Goal: Task Accomplishment & Management: Use online tool/utility

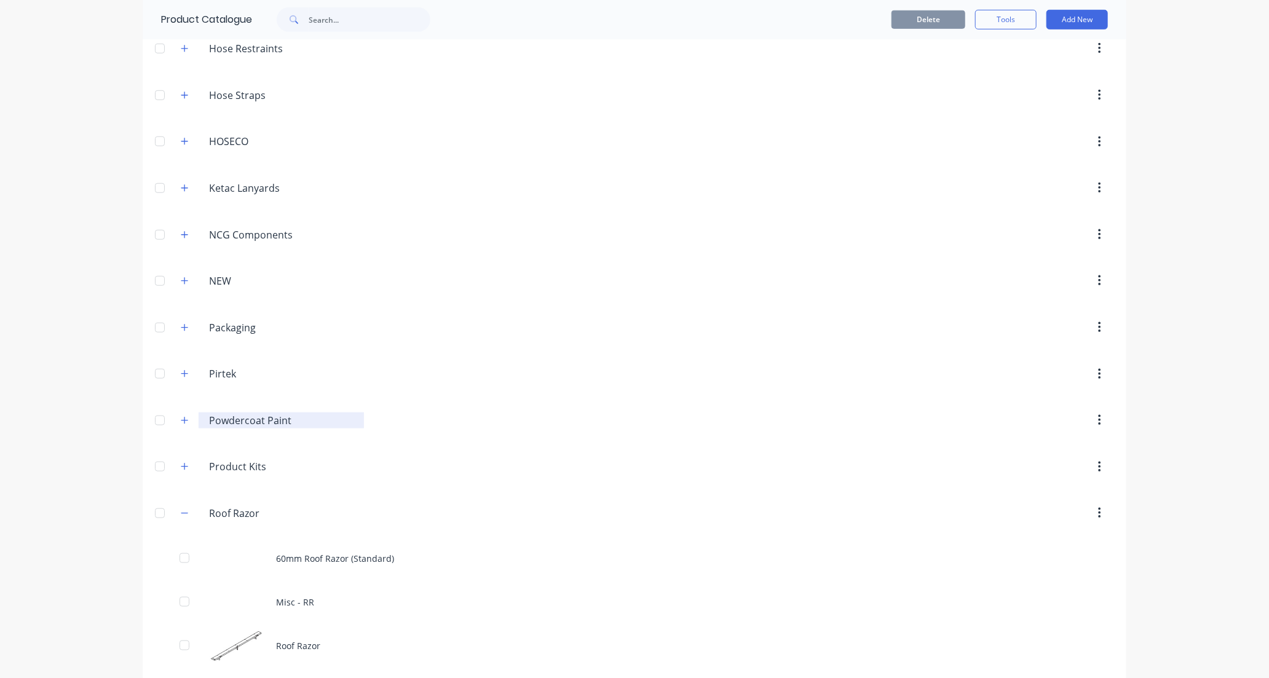
scroll to position [752, 0]
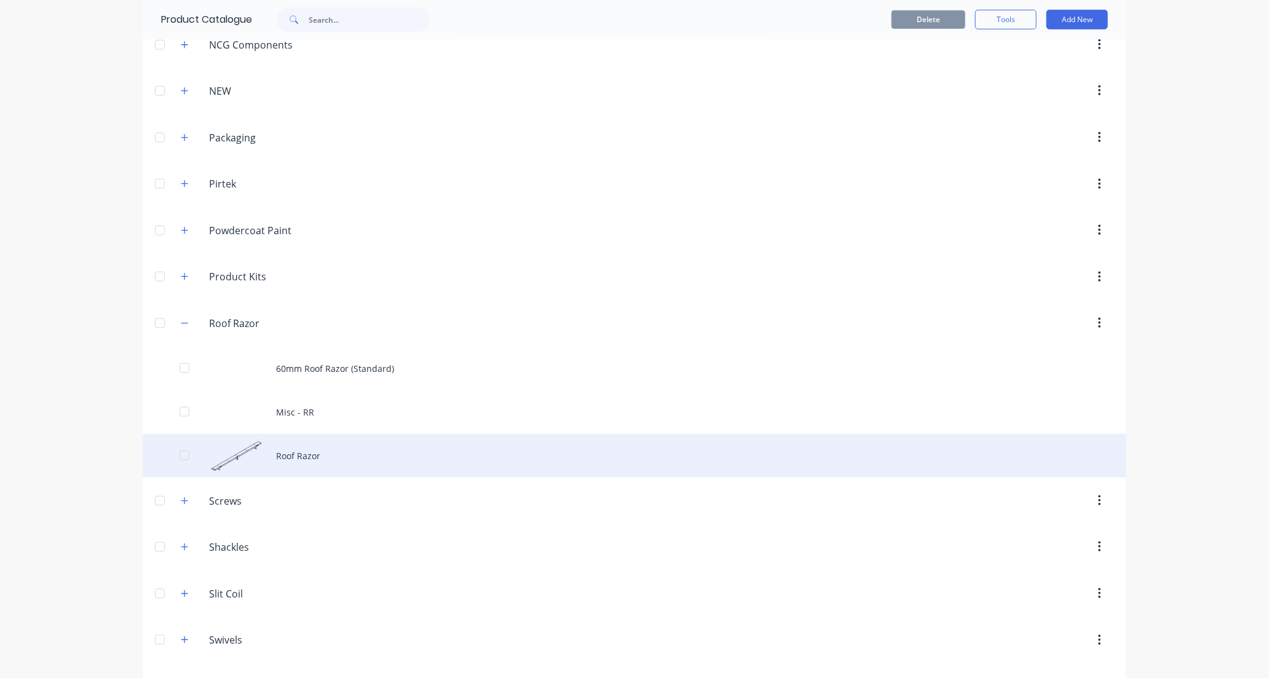
click at [339, 458] on div "Roof Razor" at bounding box center [635, 456] width 984 height 44
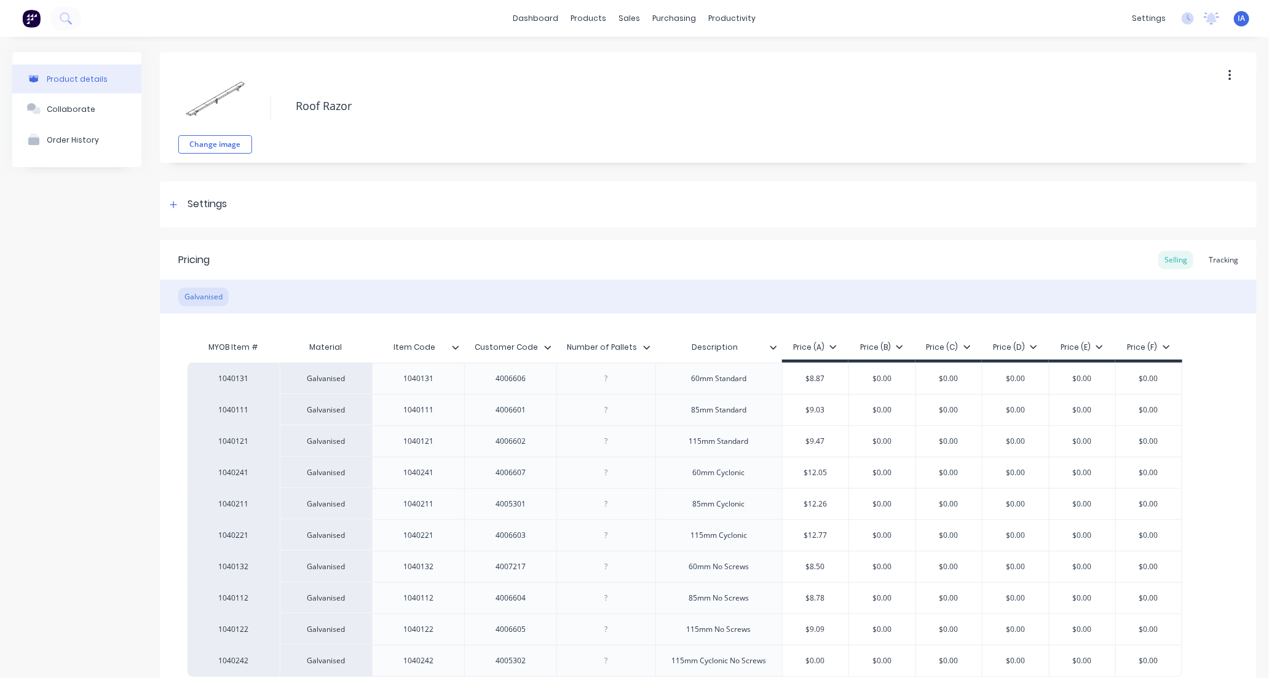
type textarea "x"
click at [1216, 258] on div "Tracking" at bounding box center [1224, 260] width 42 height 18
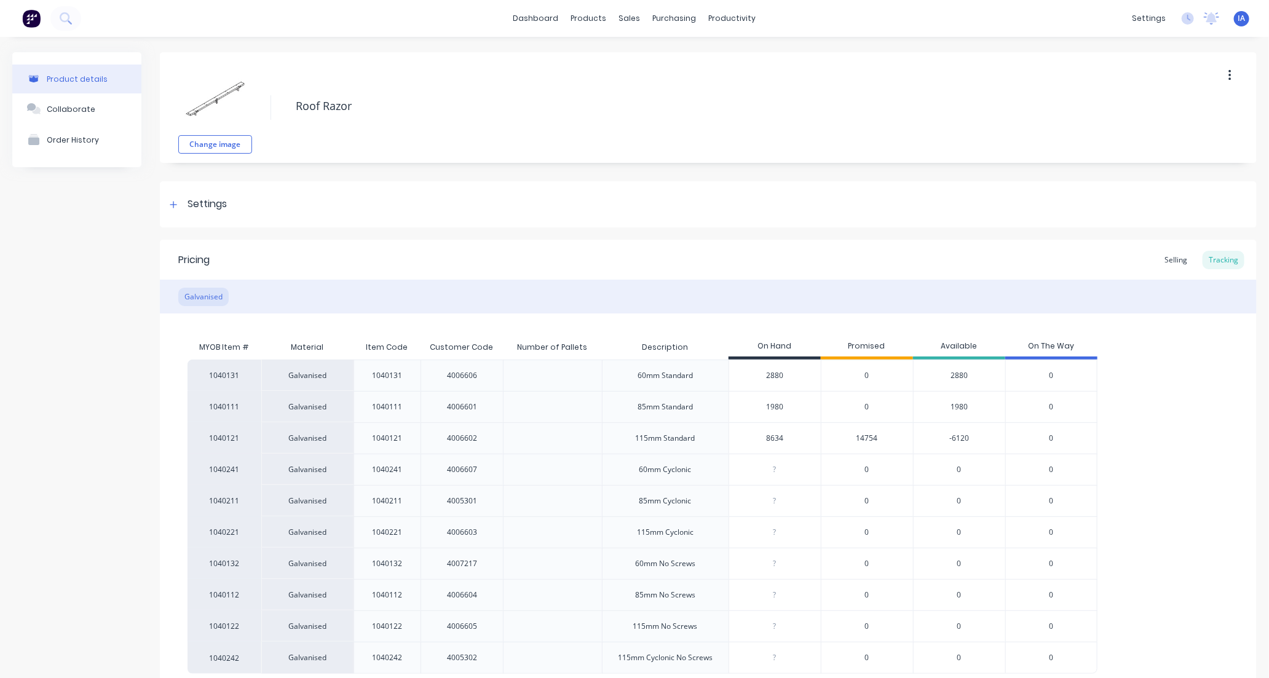
click at [759, 437] on input "8634" at bounding box center [775, 438] width 92 height 11
type input "34"
type textarea "x"
type input "4"
type textarea "x"
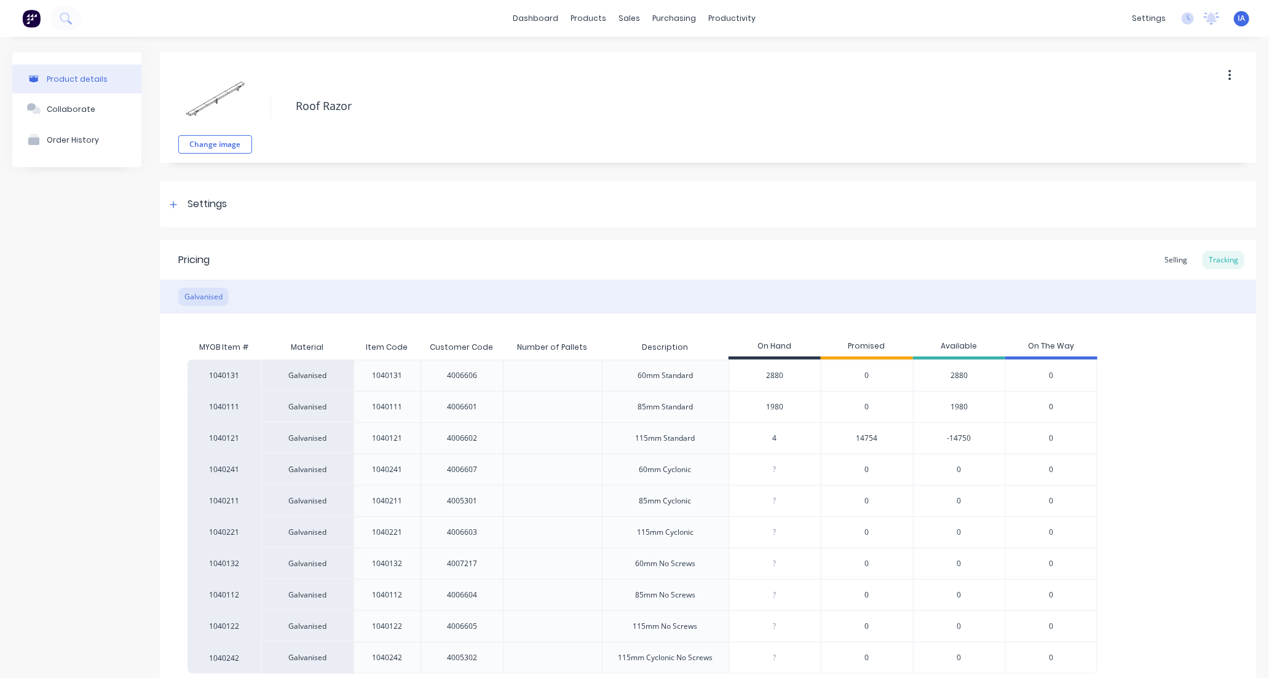
type input "94"
type textarea "x"
type input "984"
type textarea "x"
type input "9894"
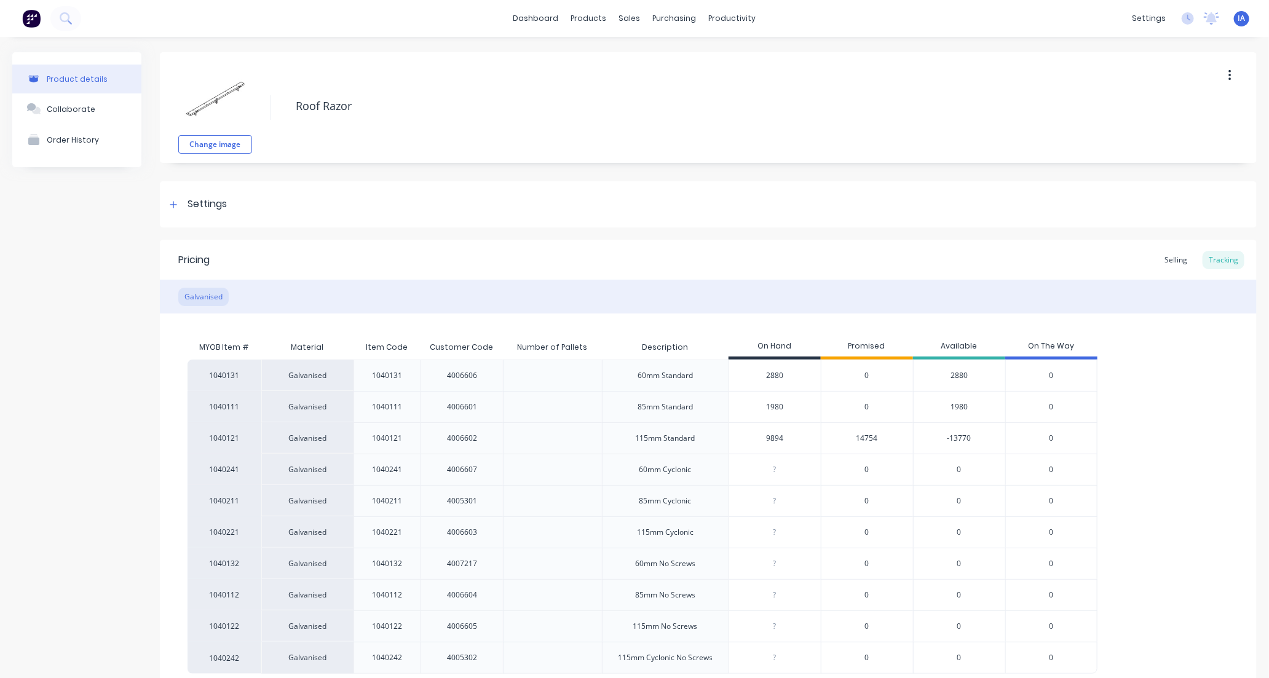
type textarea "x"
type input "9894"
click at [1147, 463] on div "1040131 Galvanised 1040131 4006606 60mm Standard 2880 0 2880 0 1040111 Galvanis…" at bounding box center [709, 517] width 1042 height 314
click at [1120, 458] on div "1040131 Galvanised 1040131 4006606 60mm Standard 2880 0 2880 0 1040111 Galvanis…" at bounding box center [709, 517] width 1042 height 314
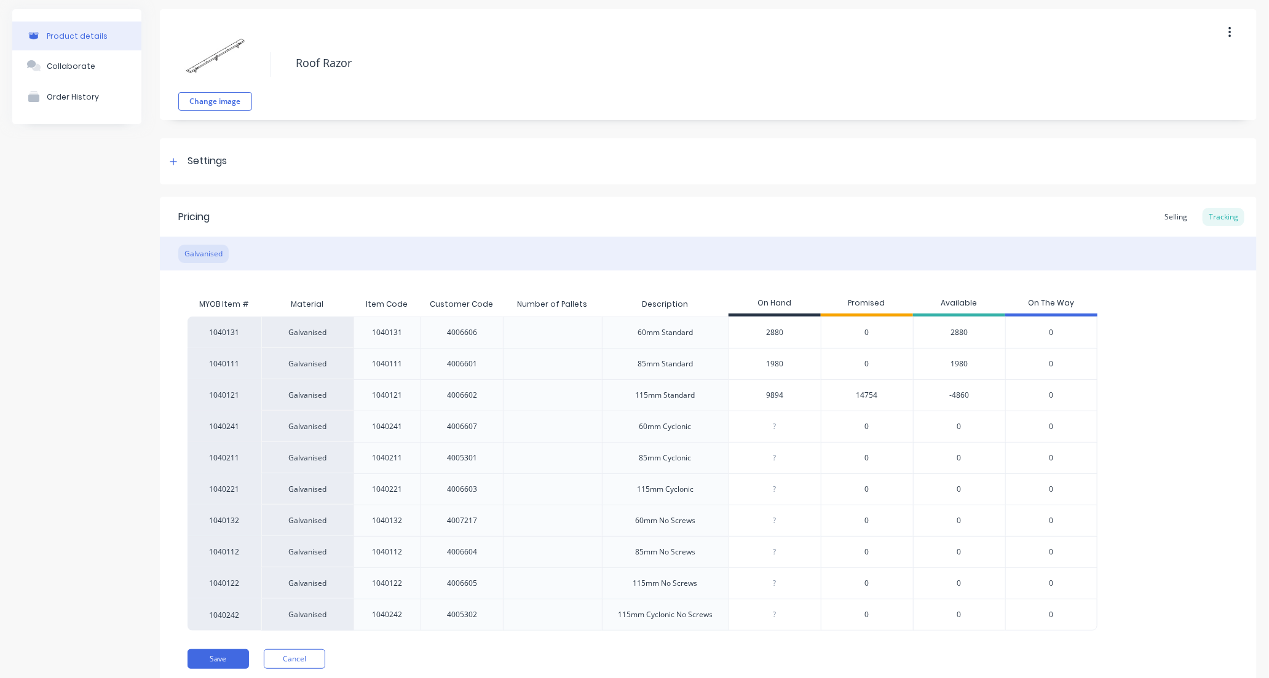
scroll to position [87, 0]
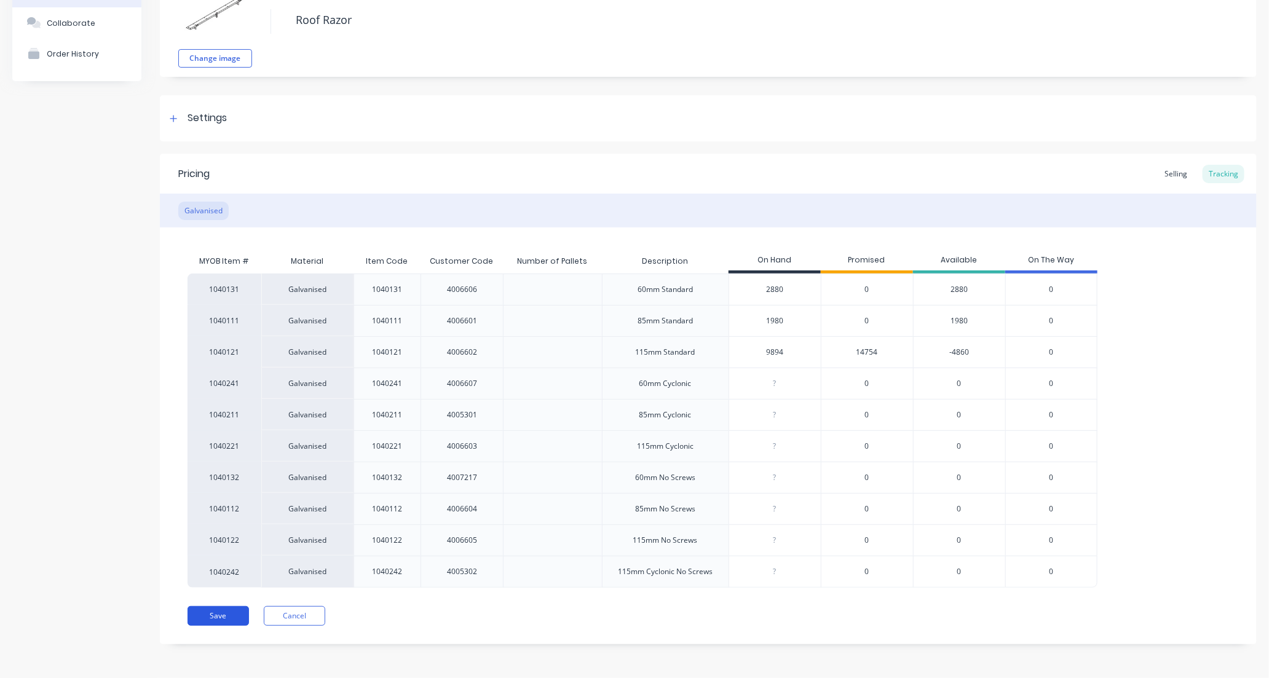
click at [224, 617] on button "Save" at bounding box center [218, 616] width 61 height 20
type textarea "x"
